Goal: Use online tool/utility: Use online tool/utility

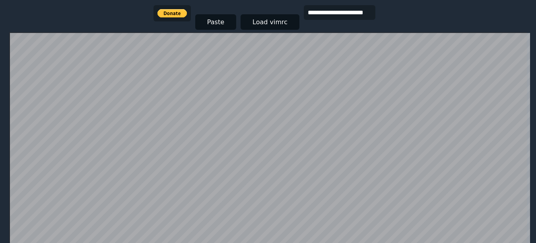
scroll to position [141, 0]
click at [251, 26] on button "Load vimrc" at bounding box center [270, 23] width 59 height 16
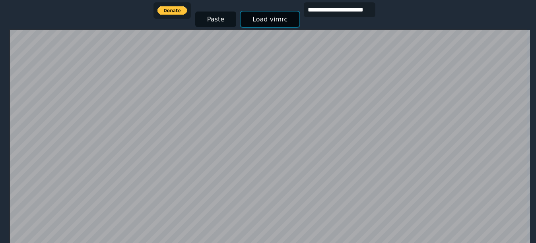
click at [265, 21] on button "Load vimrc" at bounding box center [270, 20] width 59 height 16
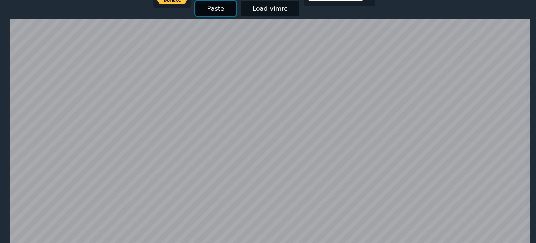
click at [208, 7] on button "Paste" at bounding box center [215, 9] width 41 height 16
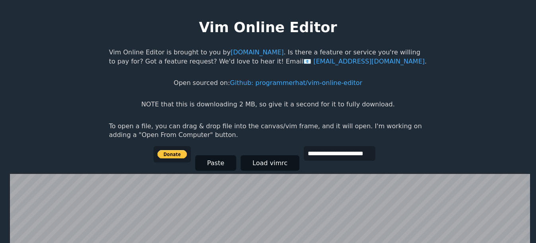
scroll to position [155, 0]
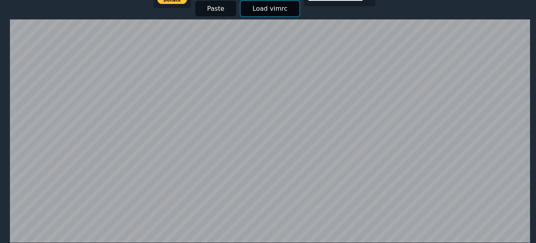
click at [265, 5] on button "Load vimrc" at bounding box center [270, 9] width 59 height 16
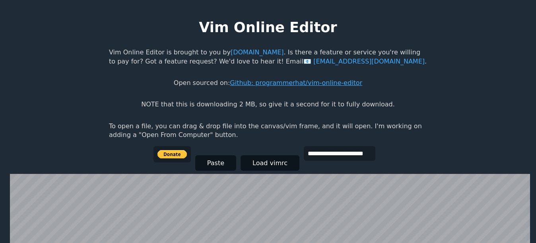
click at [265, 83] on link "Github: programmerhat/vim-online-editor" at bounding box center [296, 83] width 132 height 8
